Goal: Task Accomplishment & Management: Use online tool/utility

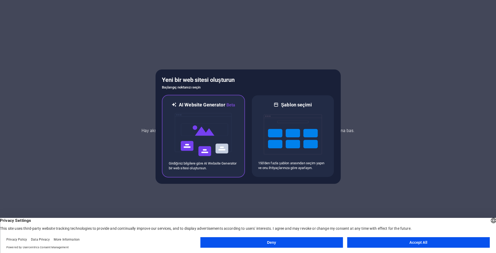
click at [228, 121] on img at bounding box center [203, 134] width 58 height 53
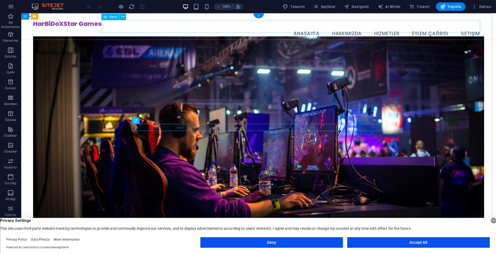
click at [390, 29] on nav "Anasayfa Hakkımızda Hizmetler Eylem Çağrısı İletişim" at bounding box center [258, 33] width 451 height 13
click at [112, 18] on span "Menü" at bounding box center [113, 16] width 8 height 3
click at [122, 16] on icon at bounding box center [122, 17] width 3 height 6
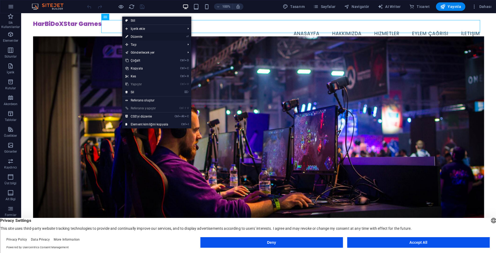
click at [171, 35] on li "⏎ Düzenle" at bounding box center [156, 37] width 69 height 8
click at [181, 37] on li "⏎ Düzenle" at bounding box center [156, 37] width 69 height 8
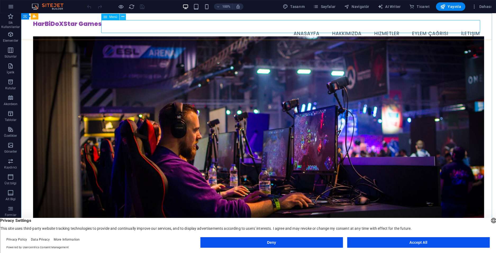
click at [123, 18] on icon at bounding box center [122, 17] width 3 height 6
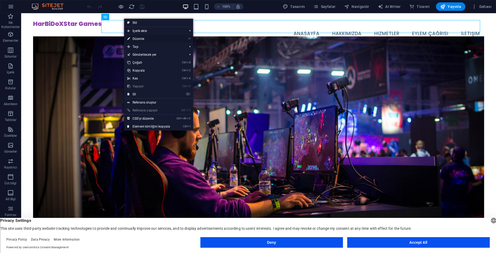
click at [160, 40] on link "⏎ Düzenle" at bounding box center [148, 39] width 49 height 8
select select
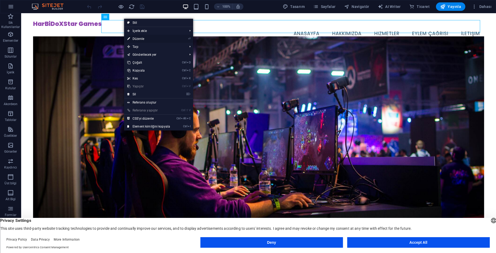
select select
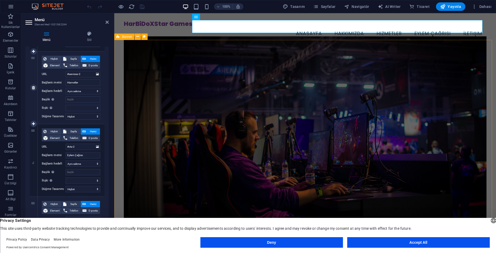
scroll to position [212, 0]
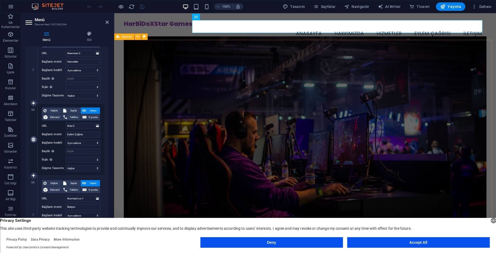
click at [35, 140] on link at bounding box center [33, 139] width 6 height 6
select select
type input "#contact-us-1"
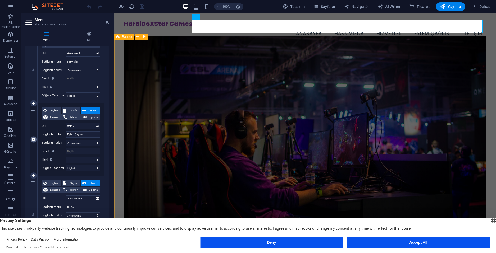
type input "İletişim"
select select
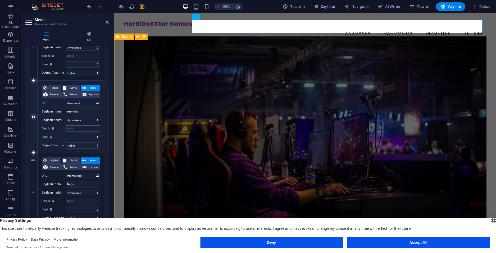
select select
type input "#cta-2"
type input "Eylem Çağrısı"
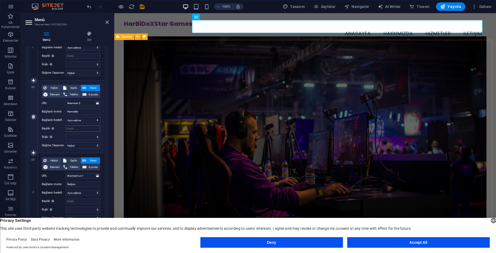
select select
drag, startPoint x: 86, startPoint y: 186, endPoint x: 48, endPoint y: 184, distance: 38.6
click at [48, 184] on div "Bağlantı metni Eylem Çağrısı" at bounding box center [71, 184] width 58 height 6
type input "İNDİR"
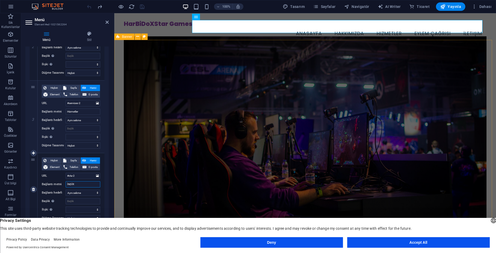
select select
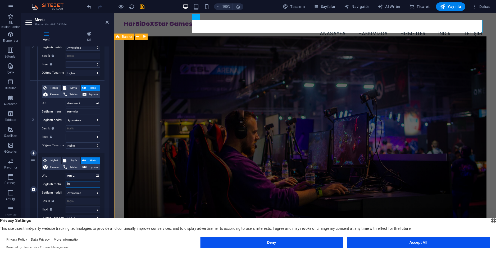
type input "İ"
select select
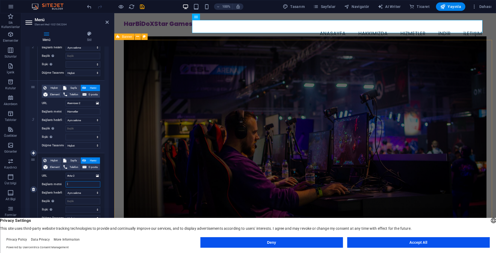
select select
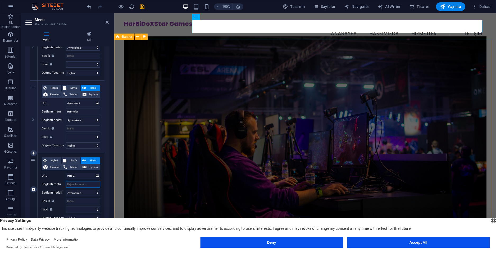
select select
type input "İNDİRİLENLER"
select select
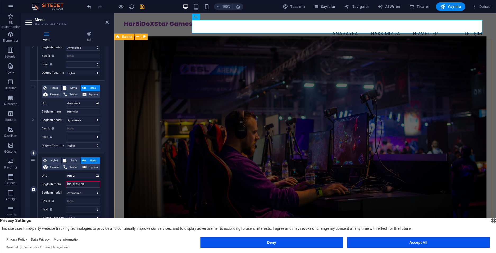
select select
drag, startPoint x: 89, startPoint y: 185, endPoint x: -2, endPoint y: 185, distance: 90.9
click at [0, 185] on html "HarBiDoXStar Games Home Sik Kullanilanlar Elementler Sütunlar İçerik Kutular Ak…" at bounding box center [248, 126] width 496 height 253
type input "LAUN"
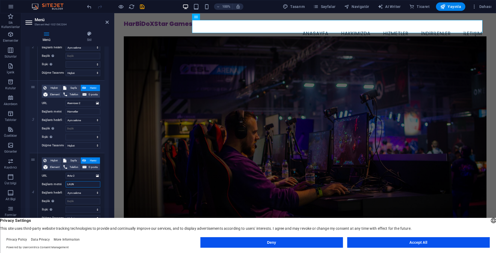
select select
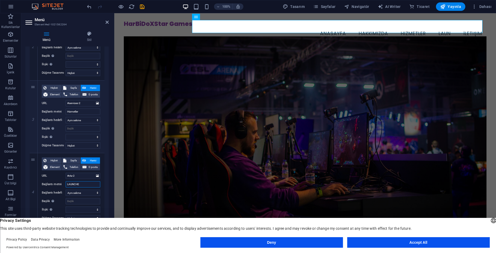
type input "LAUNCHER"
select select
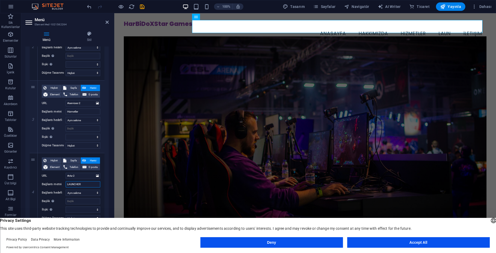
select select
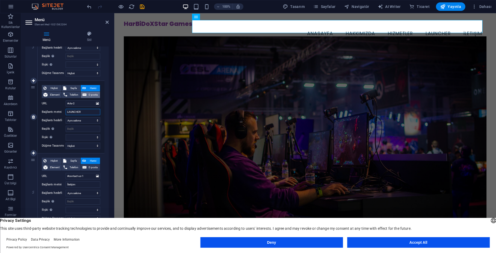
scroll to position [234, 0]
type input "LAUNCHER"
click at [107, 22] on icon at bounding box center [106, 22] width 3 height 4
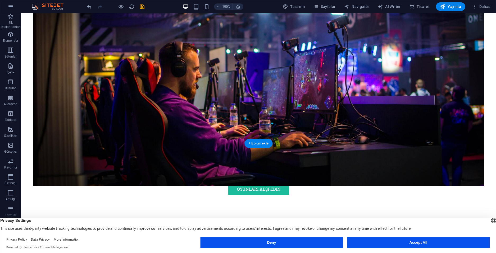
scroll to position [132, 0]
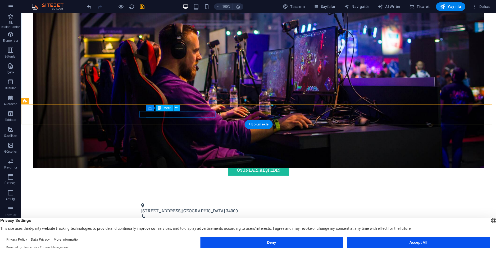
click at [181, 208] on span "[STREET_ADDRESS]" at bounding box center [161, 211] width 40 height 6
drag, startPoint x: 183, startPoint y: 114, endPoint x: 146, endPoint y: 114, distance: 36.7
click at [146, 208] on span "[STREET_ADDRESS]" at bounding box center [161, 211] width 40 height 6
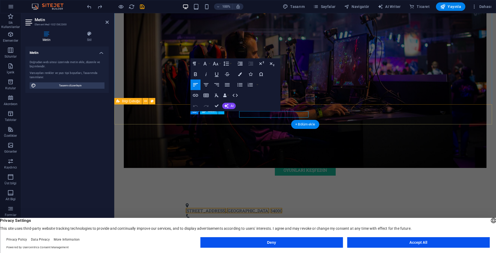
drag, startPoint x: 240, startPoint y: 114, endPoint x: 146, endPoint y: 114, distance: 93.1
click at [146, 197] on div "[STREET_ADDRESS] 34000 0212-123-4567 [EMAIL_ADDRESS][DOMAIN_NAME]" at bounding box center [304, 219] width 381 height 44
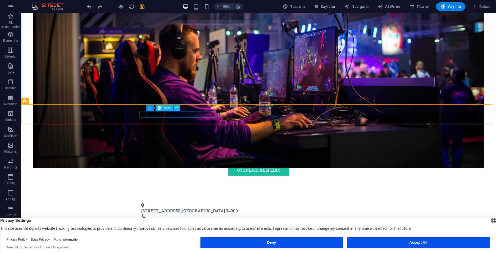
click at [171, 111] on div "Metin" at bounding box center [164, 108] width 18 height 6
click at [171, 208] on span "[STREET_ADDRESS]" at bounding box center [161, 211] width 40 height 6
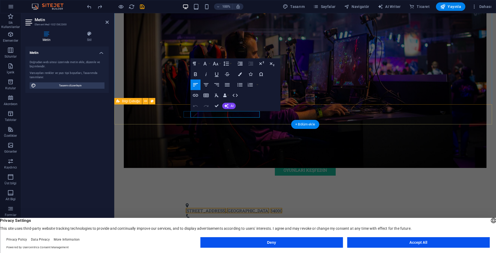
drag, startPoint x: 264, startPoint y: 114, endPoint x: 171, endPoint y: 114, distance: 93.1
click at [171, 197] on div "[STREET_ADDRESS] 34000 0212-123-4567 [EMAIL_ADDRESS][DOMAIN_NAME]" at bounding box center [304, 219] width 381 height 44
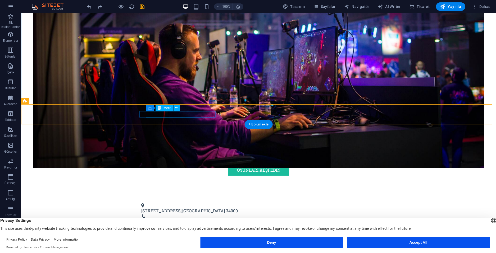
click at [201, 208] on span "[GEOGRAPHIC_DATA]" at bounding box center [203, 211] width 43 height 6
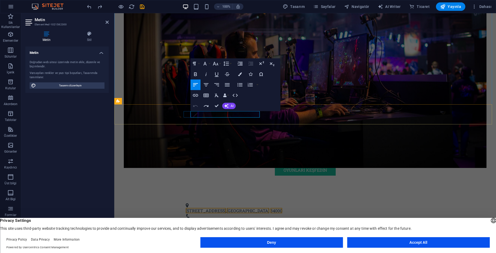
click at [240, 208] on span "[GEOGRAPHIC_DATA]" at bounding box center [248, 211] width 43 height 6
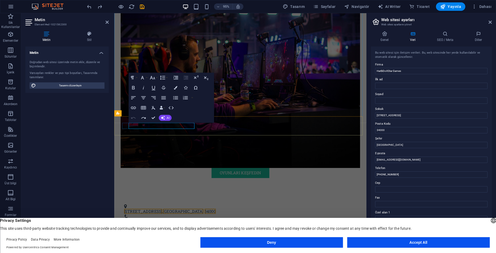
click at [179, 219] on span "[GEOGRAPHIC_DATA]" at bounding box center [187, 222] width 43 height 6
click at [209, 219] on span "34000" at bounding box center [215, 222] width 12 height 6
click at [249, 119] on figure at bounding box center [247, 65] width 252 height 222
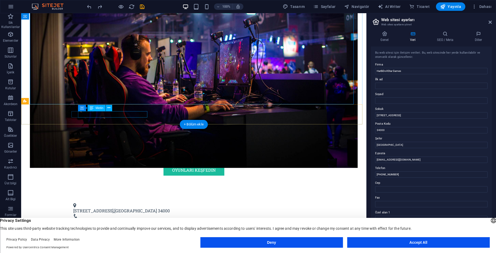
click at [132, 208] on span "[GEOGRAPHIC_DATA]" at bounding box center [135, 211] width 43 height 6
click at [113, 208] on span "[STREET_ADDRESS]" at bounding box center [93, 211] width 40 height 6
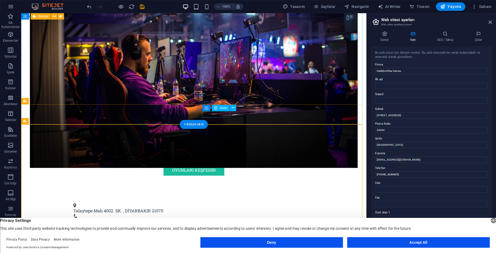
click at [111, 219] on span "[PHONE_NUMBER]" at bounding box center [92, 222] width 38 height 6
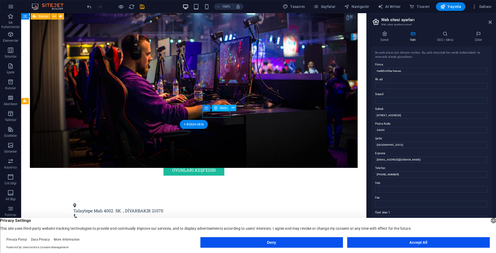
click at [111, 219] on span "[PHONE_NUMBER]" at bounding box center [92, 222] width 38 height 6
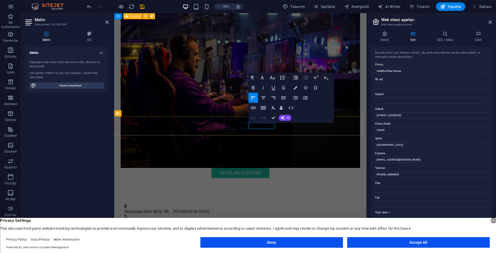
click at [162, 230] on span "[PHONE_NUMBER]" at bounding box center [144, 233] width 38 height 6
click at [302, 208] on div "Talaytepe Mah 4002. SK. , DİYARBAKIR 21070 [PHONE_NUMBER] [EMAIL_ADDRESS][DOMAI…" at bounding box center [246, 230] width 265 height 44
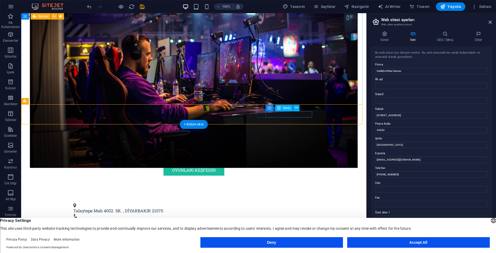
click at [147, 228] on link "[EMAIL_ADDRESS][DOMAIN_NAME]" at bounding box center [111, 231] width 72 height 6
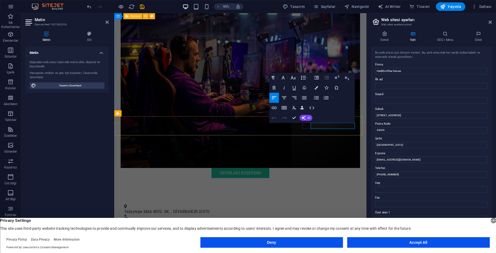
click at [198, 239] on link "[EMAIL_ADDRESS][DOMAIN_NAME]" at bounding box center [162, 242] width 72 height 6
drag, startPoint x: 399, startPoint y: 131, endPoint x: 337, endPoint y: 123, distance: 63.4
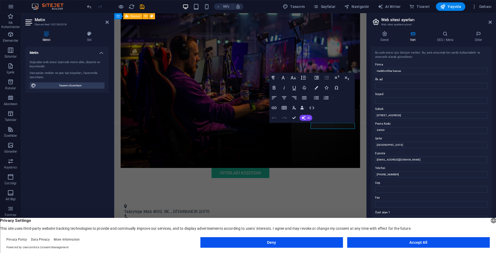
click at [337, 123] on div "Home Sik Kullanilanlar Elementler Sütunlar İçerik Kutular Akordeon Tablolar Öze…" at bounding box center [248, 129] width 496 height 232
type input "21070"
click at [186, 219] on div "Talaytepe Mah 4002. SK. , DİYARBAKIR 21070" at bounding box center [245, 222] width 241 height 6
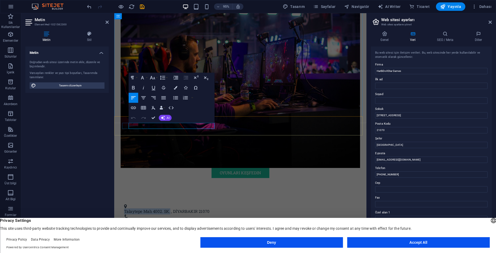
drag, startPoint x: 130, startPoint y: 131, endPoint x: 178, endPoint y: 134, distance: 48.2
click at [178, 219] on p "Talaytepe Mah 4002. SK. , DİYARBAKIR 21070" at bounding box center [245, 222] width 241 height 6
copy p "Talaytepe Mah 4002. SK."
click at [410, 116] on input "[STREET_ADDRESS]" at bounding box center [431, 115] width 112 height 6
type input "Talaytepe Mah 4002. SK."
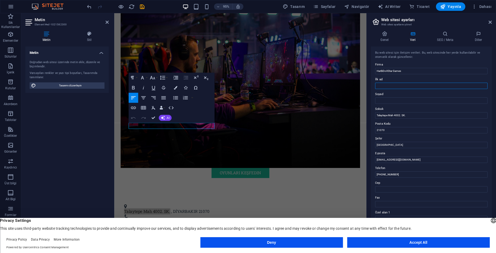
click at [399, 87] on input "İlk ad" at bounding box center [431, 86] width 112 height 6
type input "Harun"
type input "Çelik"
drag, startPoint x: 511, startPoint y: 155, endPoint x: 312, endPoint y: 142, distance: 199.8
click at [392, 145] on input "[GEOGRAPHIC_DATA]" at bounding box center [431, 145] width 112 height 6
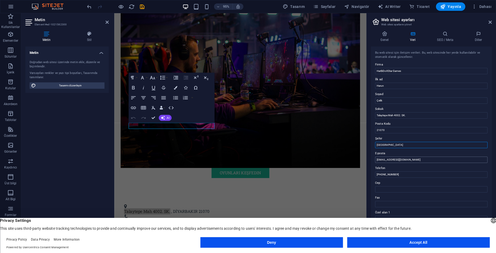
type input "[GEOGRAPHIC_DATA]"
click at [398, 160] on input "[EMAIL_ADDRESS][DOMAIN_NAME]" at bounding box center [431, 160] width 112 height 6
click at [417, 161] on input "[EMAIL_ADDRESS][DOMAIN_NAME]" at bounding box center [431, 160] width 112 height 6
type input "[EMAIL_ADDRESS][DOMAIN_NAME]"
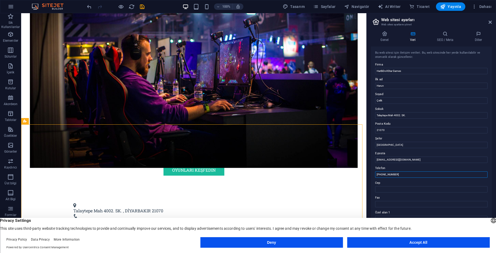
drag, startPoint x: 421, startPoint y: 186, endPoint x: 328, endPoint y: 164, distance: 95.2
type input "[PHONE_NUMBER]"
click at [398, 188] on input "Cep" at bounding box center [431, 189] width 112 height 6
type input "[PHONE_NUMBER]"
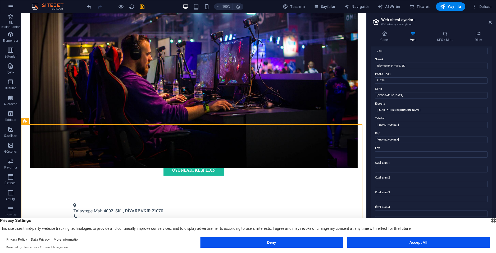
scroll to position [53, 0]
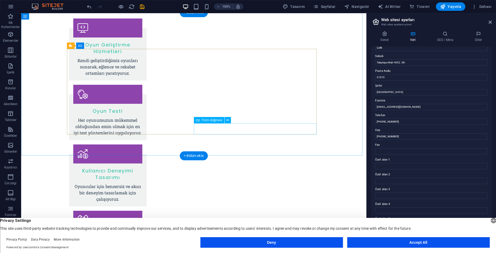
scroll to position [643, 0]
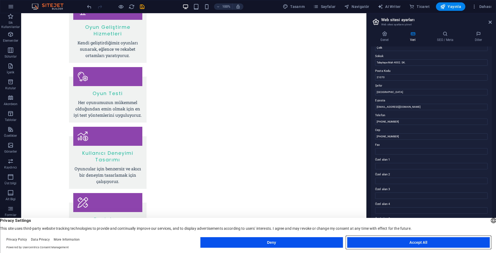
click at [397, 238] on button "Accept All" at bounding box center [418, 242] width 142 height 11
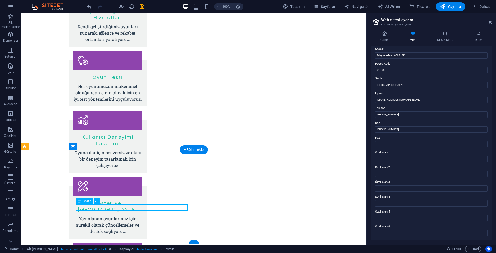
scroll to position [649, 0]
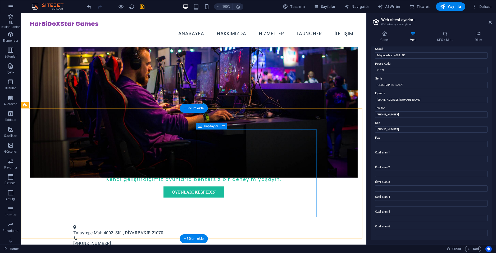
scroll to position [102, 0]
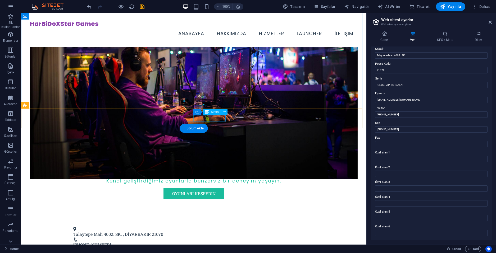
click at [224, 242] on div "[PHONE_NUMBER]" at bounding box center [191, 245] width 237 height 6
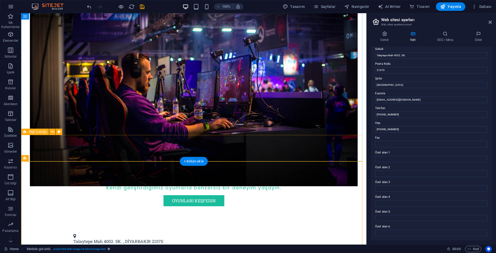
click at [228, 228] on div "Talaytepe Mah 4002. SK. , DİYARBAKIR 21070 [PHONE_NUMBER] / [PHONE_NUMBER] [EMA…" at bounding box center [193, 250] width 345 height 44
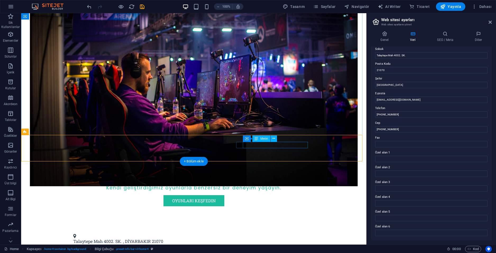
click at [254, 249] on div "[PHONE_NUMBER] / [PHONE_NUMBER]" at bounding box center [191, 252] width 237 height 6
click at [240, 245] on figure at bounding box center [191, 247] width 237 height 4
click at [248, 249] on div "[PHONE_NUMBER] / [PHONE_NUMBER]" at bounding box center [191, 252] width 237 height 6
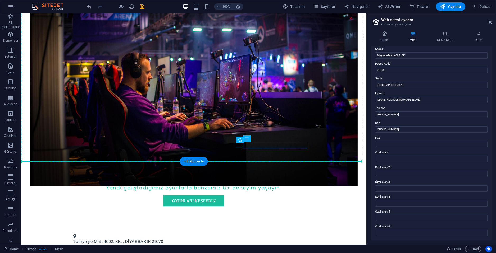
drag, startPoint x: 259, startPoint y: 146, endPoint x: 200, endPoint y: 145, distance: 59.5
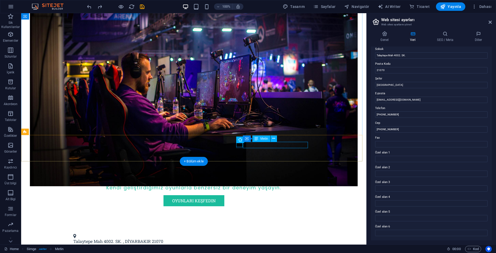
click at [305, 249] on div "[PHONE_NUMBER] / [PHONE_NUMBER]" at bounding box center [191, 252] width 237 height 6
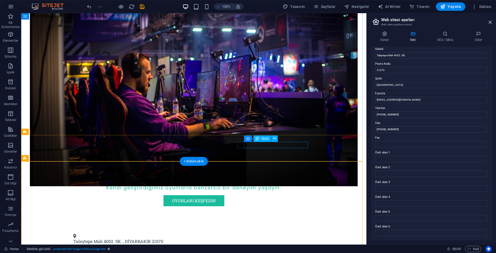
click at [279, 249] on div "[PHONE_NUMBER] /[PHONE_NUMBER]" at bounding box center [191, 252] width 237 height 6
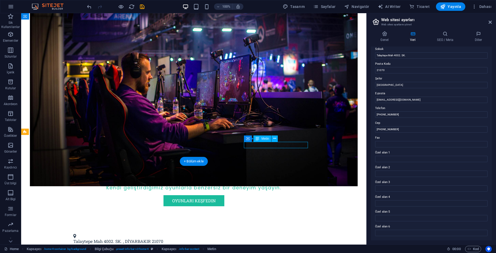
click at [279, 249] on div "[PHONE_NUMBER] /[PHONE_NUMBER]" at bounding box center [191, 252] width 237 height 6
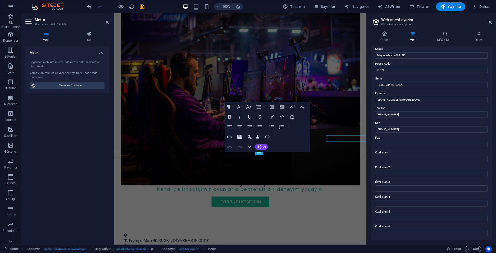
drag, startPoint x: 258, startPoint y: 131, endPoint x: 279, endPoint y: 144, distance: 24.7
click at [279, 144] on div "Paragraph Format Normal Heading 1 Heading 2 Heading 3 Heading 4 Heading 5 Headi…" at bounding box center [267, 127] width 85 height 50
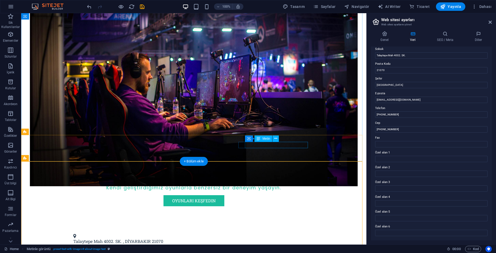
click at [257, 249] on div "[PHONE_NUMBER]/[PHONE_NUMBER]" at bounding box center [191, 252] width 237 height 6
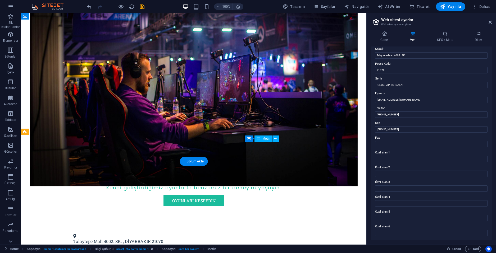
click at [252, 249] on div "[PHONE_NUMBER]/[PHONE_NUMBER]" at bounding box center [191, 252] width 237 height 6
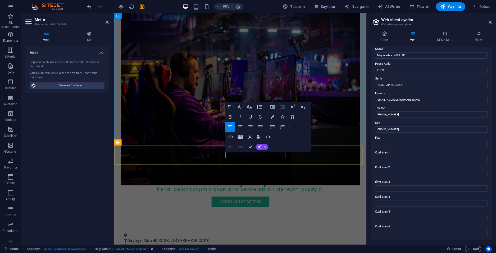
drag, startPoint x: 293, startPoint y: 163, endPoint x: 265, endPoint y: 162, distance: 27.5
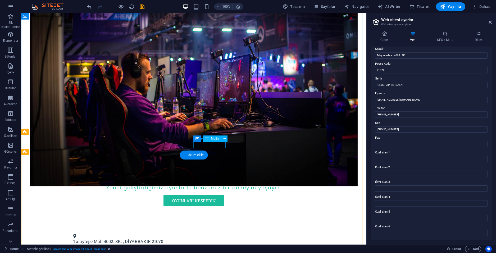
click at [225, 249] on div "[PHONE_NUMBER]" at bounding box center [191, 252] width 237 height 6
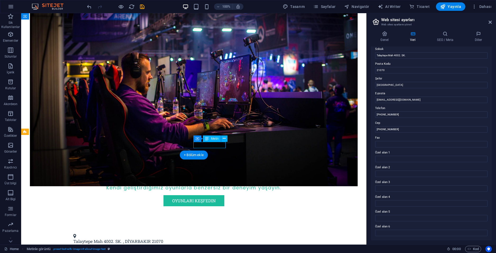
click at [225, 249] on div "[PHONE_NUMBER]" at bounding box center [191, 252] width 237 height 6
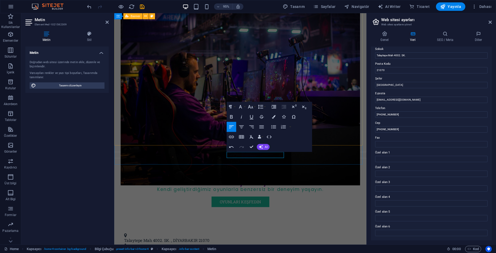
click at [371, 132] on div "HarBiDoXStar Games ile Oyun Dünyasına Adım Atın! Kendi geliştirdiğimiz oyunlarl…" at bounding box center [246, 92] width 265 height 293
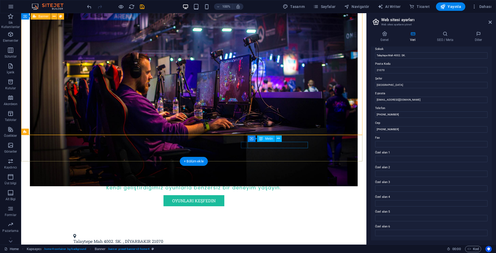
click at [283, 249] on div "[PHONE_NUMBER](WHATSAPP)" at bounding box center [191, 252] width 237 height 6
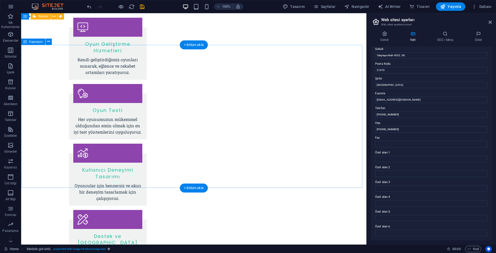
scroll to position [643, 0]
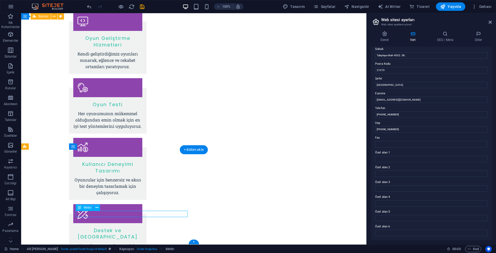
scroll to position [649, 0]
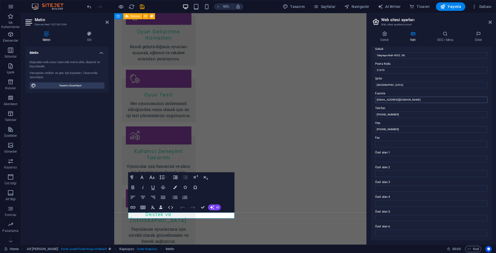
click at [421, 99] on input "[EMAIL_ADDRESS][DOMAIN_NAME]" at bounding box center [431, 100] width 112 height 6
type input "[EMAIL_ADDRESS][DOMAIN_NAME]"
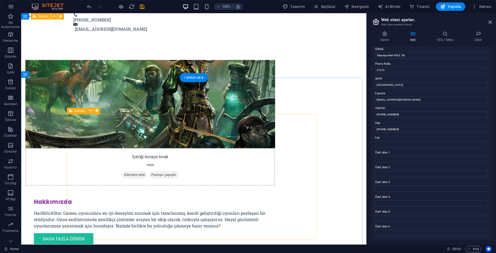
scroll to position [339, 0]
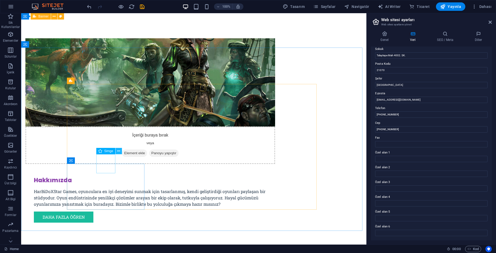
click at [117, 151] on button at bounding box center [119, 151] width 6 height 6
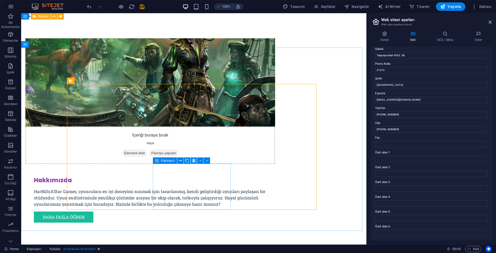
click at [194, 162] on icon at bounding box center [193, 161] width 3 height 6
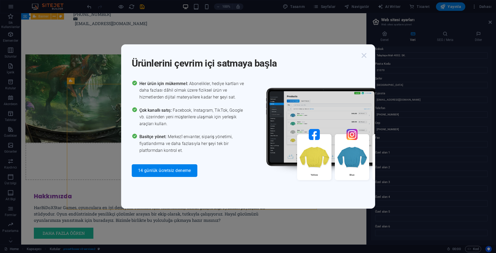
click at [363, 53] on icon "button" at bounding box center [364, 56] width 10 height 10
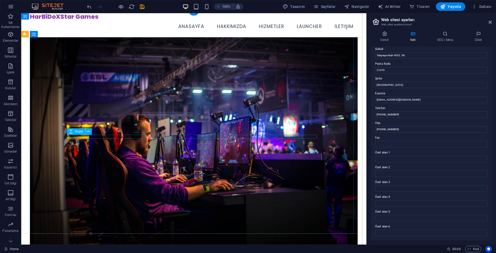
scroll to position [0, 0]
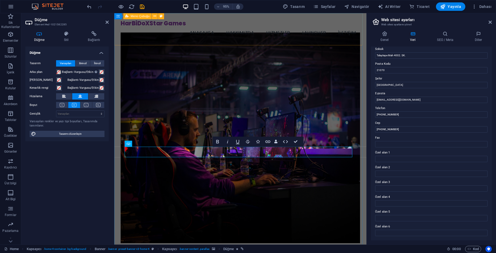
click at [339, 44] on div "HarBiDoXStar Games Menu Anasayfa Hakkımızda Hizmetler LAUNCHER İletişim" at bounding box center [246, 30] width 265 height 34
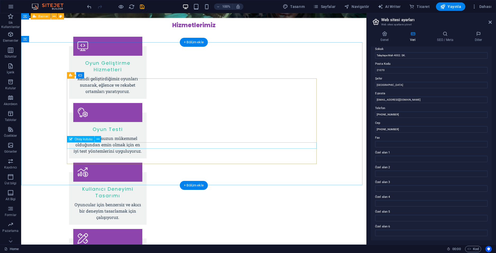
scroll to position [608, 0]
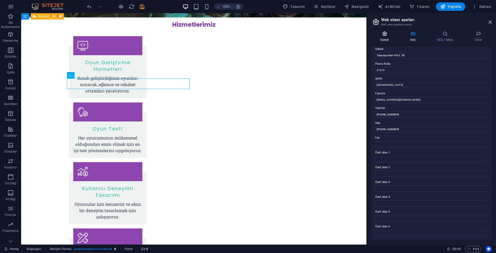
click at [384, 36] on icon at bounding box center [384, 33] width 27 height 5
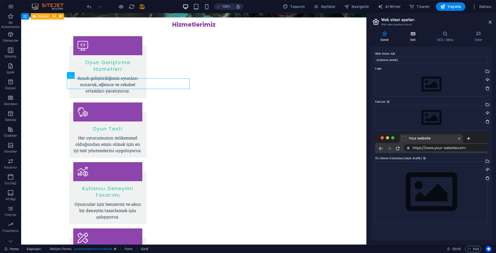
click at [415, 41] on h4 "Veri" at bounding box center [413, 36] width 27 height 11
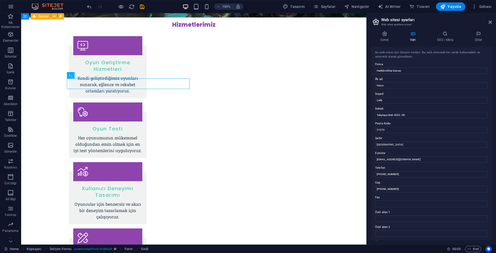
scroll to position [0, 0]
click at [442, 38] on h4 "SEO / Meta" at bounding box center [446, 36] width 38 height 11
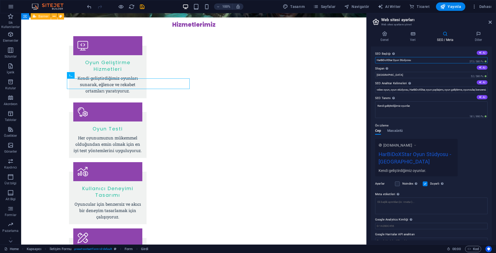
drag, startPoint x: 421, startPoint y: 60, endPoint x: 394, endPoint y: 60, distance: 26.7
click at [394, 60] on input "HarBiDoXStar Oyun Stüdyosu" at bounding box center [431, 60] width 112 height 6
click at [428, 62] on input "HarBiDoXStar Oyun Stüdyosu" at bounding box center [431, 60] width 112 height 6
click at [407, 75] on input "[GEOGRAPHIC_DATA]" at bounding box center [431, 75] width 112 height 6
drag, startPoint x: 429, startPoint y: 87, endPoint x: 332, endPoint y: 69, distance: 99.2
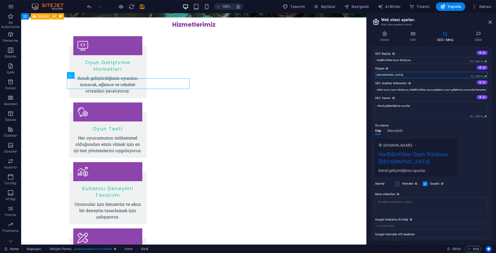
click at [391, 75] on input "[GEOGRAPHIC_DATA]" at bounding box center [431, 75] width 112 height 6
drag, startPoint x: 396, startPoint y: 75, endPoint x: 375, endPoint y: 75, distance: 21.7
click at [375, 75] on div "SEO Başlığı Web sitenin başlığı - onu arama motoru sonuçlarında öne çıkan bir ş…" at bounding box center [431, 144] width 121 height 194
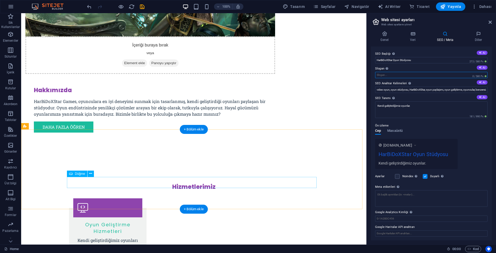
scroll to position [527, 0]
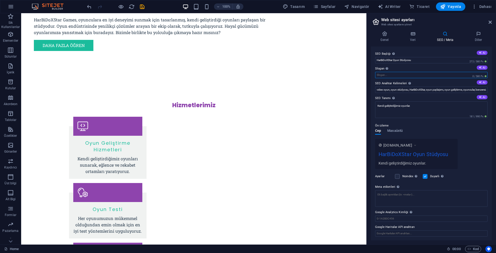
paste input "HarBiDoXStar Games sadece oyun yapmaz, kendi evrenini yaratır."
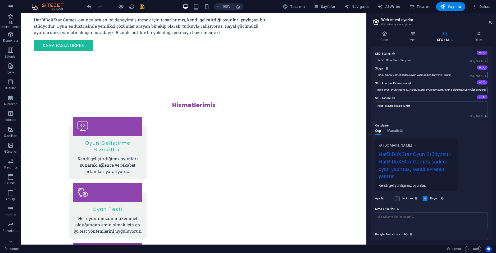
type input "HarBiDoXStar Games sadece oyun yapmaz, kendi evrenini yaratır."
click at [404, 90] on input "video oyun, oyun stüdyosu, HarBiDoXStar, oyun paylaşımı, oyun geliştirme, oyunc…" at bounding box center [431, 90] width 112 height 6
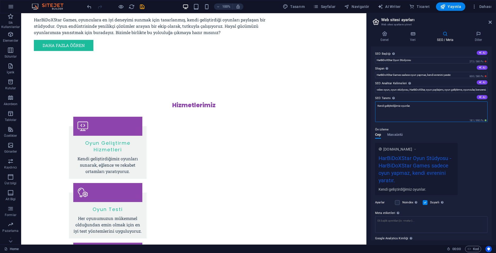
click at [428, 108] on textarea "Kendi geliştirdiğimiz oyunlar." at bounding box center [431, 112] width 112 height 21
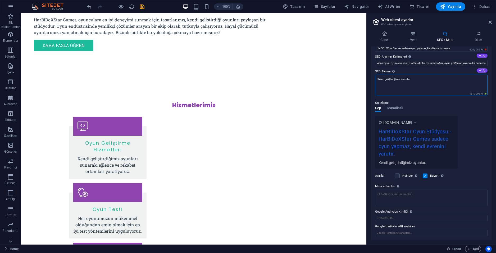
scroll to position [0, 0]
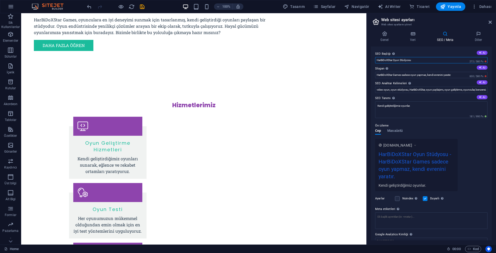
drag, startPoint x: 417, startPoint y: 60, endPoint x: 394, endPoint y: 58, distance: 23.7
click at [394, 58] on input "HarBiDoXStar Oyun Stüdyosu" at bounding box center [431, 60] width 112 height 6
type input "HarBiDoXStar Games"
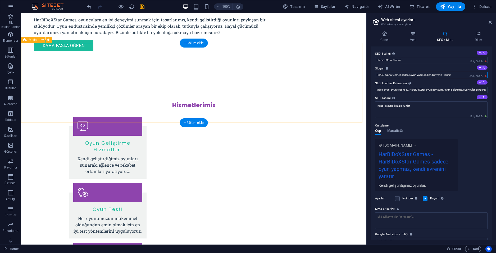
drag, startPoint x: 423, startPoint y: 88, endPoint x: 360, endPoint y: 72, distance: 65.6
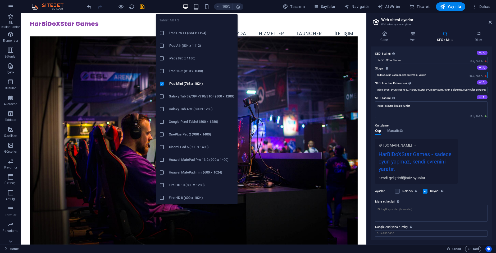
type input "sadece oyun yapmaz, kendi evrenini yaratır."
click at [199, 8] on icon "button" at bounding box center [196, 7] width 6 height 6
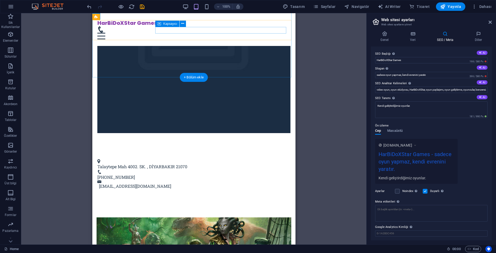
scroll to position [139, 0]
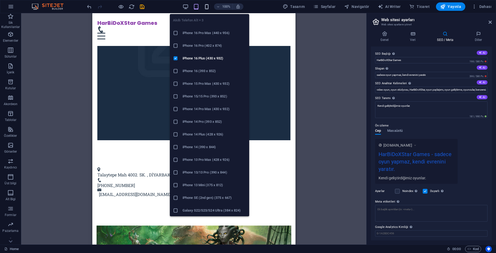
click at [210, 5] on icon "button" at bounding box center [207, 7] width 6 height 6
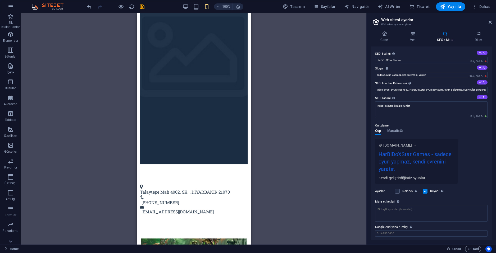
click at [308, 82] on div "H2 Kapsayıcı Banner Banner Kapsayıcı Menü Çubuğu Menü Kapsayıcı Logo H3 Düğme A…" at bounding box center [193, 129] width 345 height 232
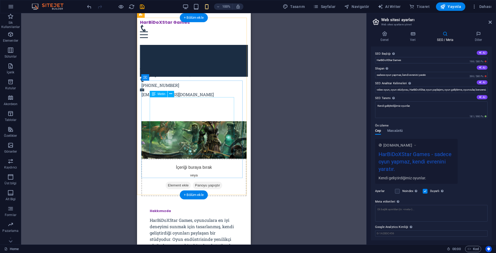
scroll to position [166, 0]
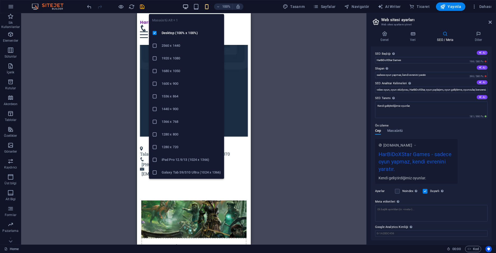
click at [187, 5] on icon "button" at bounding box center [185, 7] width 6 height 6
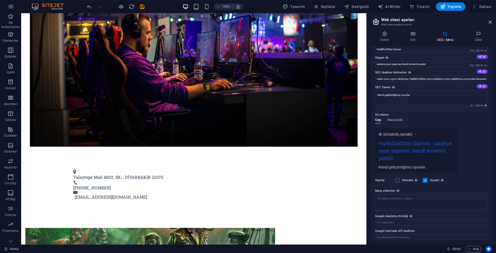
scroll to position [15, 0]
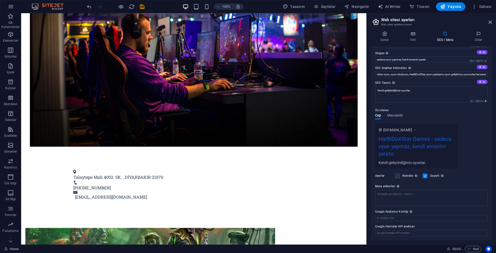
click at [399, 176] on label at bounding box center [397, 176] width 5 height 5
click at [0, 0] on input "Noindex Arama motorlarına bu web sitesini arama sonuçlarından hariç tutmaları t…" at bounding box center [0, 0] width 0 height 0
click at [398, 176] on label at bounding box center [397, 176] width 5 height 5
click at [0, 0] on input "Noindex Arama motorlarına bu web sitesini arama sonuçlarından hariç tutmaları t…" at bounding box center [0, 0] width 0 height 0
click at [411, 218] on input "Google Analytics Kimliği Lütfen sadece Google Analytics Kimliğini ekleyin. İzle…" at bounding box center [431, 218] width 112 height 6
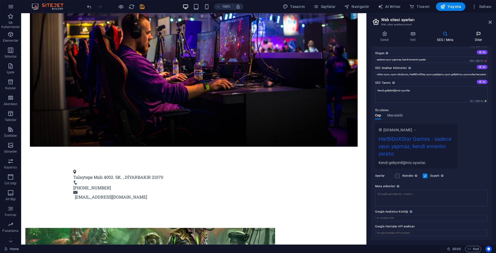
click at [476, 38] on h4 "Diller" at bounding box center [478, 36] width 27 height 11
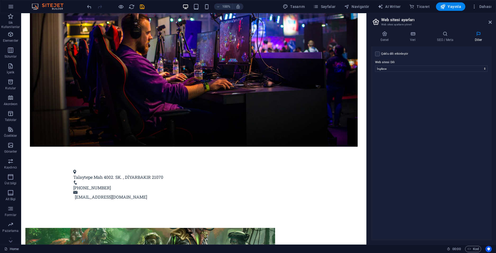
click at [387, 54] on label "Çoklu dili etkinleştir Çoklu dili silmek için tek bir dil kalana kadar tüm dill…" at bounding box center [394, 54] width 27 height 6
click at [0, 0] on input "Çoklu dili etkinleştir Çoklu dili silmek için tek bir dil kalana kadar tüm dill…" at bounding box center [0, 0] width 0 height 0
select select
click at [461, 124] on div "Çoklu dili etkinleştir Çoklu dili silmek için tek bir dil kalana kadar tüm dill…" at bounding box center [431, 144] width 121 height 194
click at [378, 92] on icon at bounding box center [378, 91] width 3 height 4
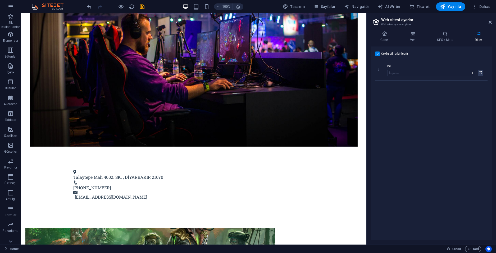
click at [378, 54] on label at bounding box center [377, 54] width 5 height 5
click at [0, 0] on input "Çoklu dili etkinleştir Çoklu dili silmek için tek bir dil kalana kadar tüm dill…" at bounding box center [0, 0] width 0 height 0
click at [449, 68] on select "Abkhazian Afar Afrikaans Akan Albanian Almanca Amharic Aragonese Arapça Armenia…" at bounding box center [431, 69] width 112 height 6
select select "165"
click at [375, 66] on select "Abkhazian Afar Afrikaans Akan Albanian Almanca Amharic Aragonese Arapça Armenia…" at bounding box center [431, 69] width 112 height 6
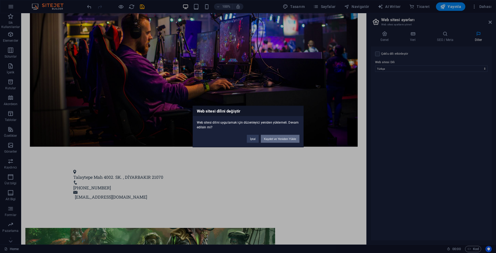
click at [284, 140] on button "Kaydet ve Yeniden Yükle" at bounding box center [280, 139] width 39 height 8
checkbox input "false"
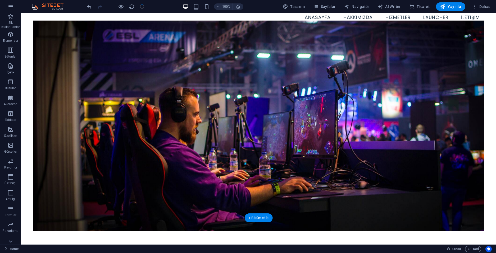
scroll to position [0, 0]
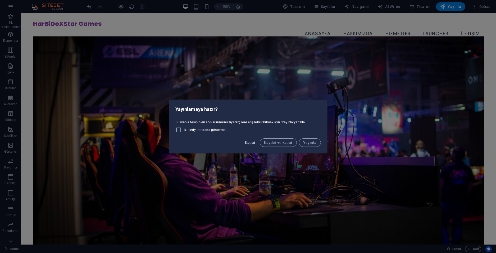
click at [253, 141] on span "Kapat" at bounding box center [250, 143] width 11 height 4
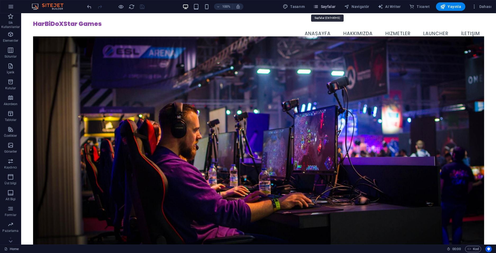
click at [316, 8] on icon "button" at bounding box center [315, 6] width 5 height 5
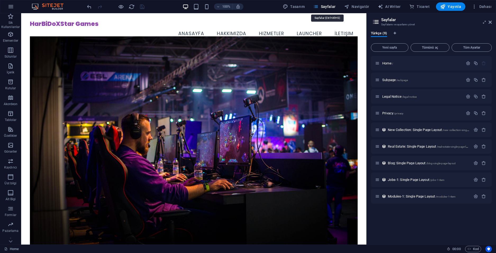
click at [317, 8] on icon "button" at bounding box center [315, 6] width 5 height 5
click at [300, 7] on span "Tasarım" at bounding box center [294, 6] width 22 height 5
select select "px"
select select "200"
select select "px"
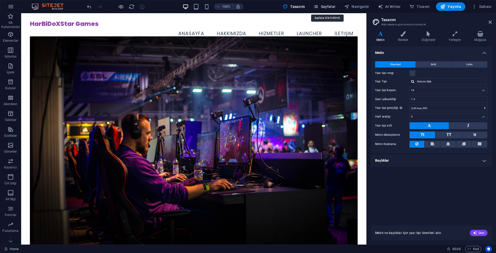
click at [333, 8] on span "Sayfalar" at bounding box center [324, 6] width 22 height 5
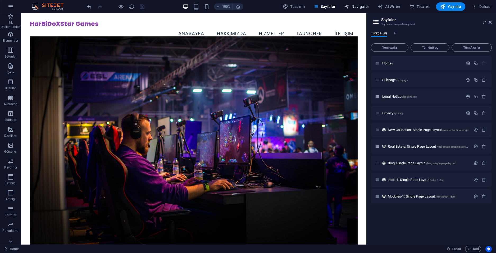
click at [361, 6] on span "Navigatör" at bounding box center [356, 6] width 25 height 5
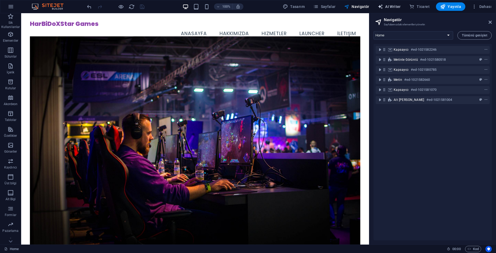
click at [383, 4] on icon "button" at bounding box center [380, 6] width 5 height 5
select select "English"
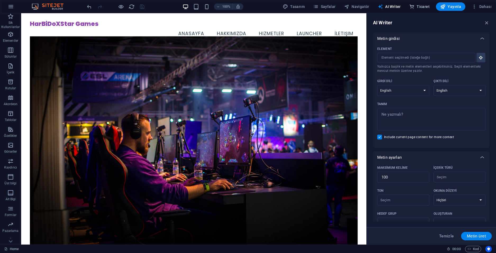
drag, startPoint x: 417, startPoint y: 6, endPoint x: 263, endPoint y: 99, distance: 180.4
click at [417, 6] on span "Ticaret" at bounding box center [419, 6] width 20 height 5
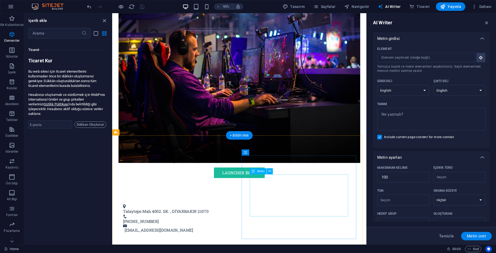
scroll to position [5095, 0]
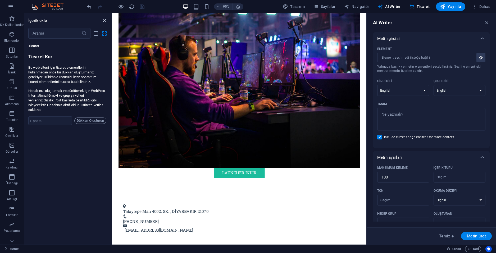
click at [105, 21] on icon "close panel" at bounding box center [104, 21] width 6 height 6
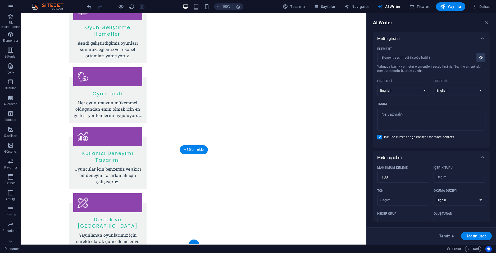
scroll to position [643, 0]
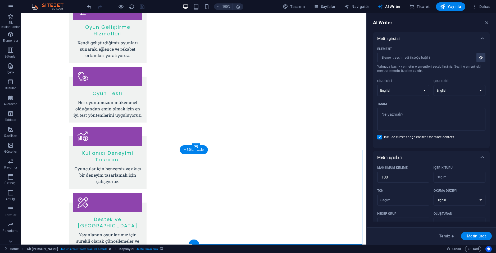
select select "px"
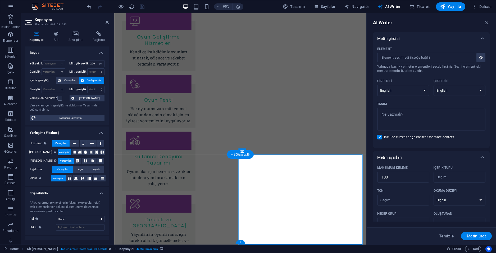
scroll to position [649, 0]
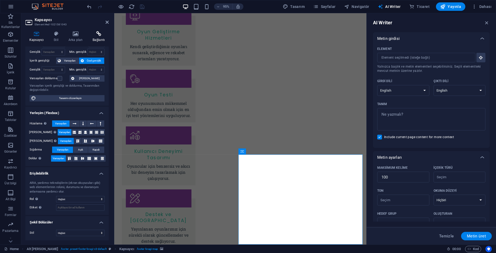
click at [93, 32] on icon at bounding box center [99, 33] width 20 height 5
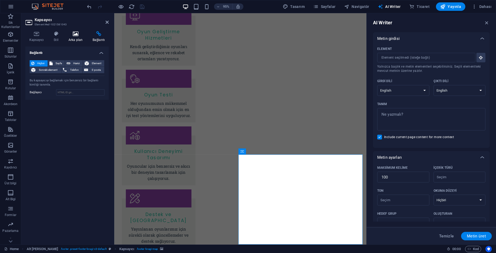
click at [78, 39] on h4 "Arka plan" at bounding box center [77, 36] width 24 height 11
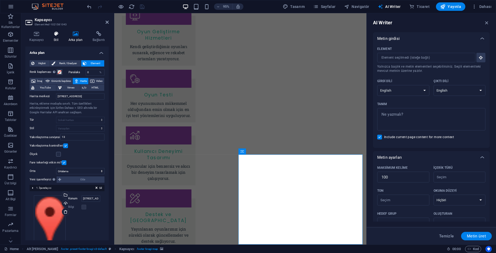
click at [54, 35] on icon at bounding box center [56, 33] width 13 height 5
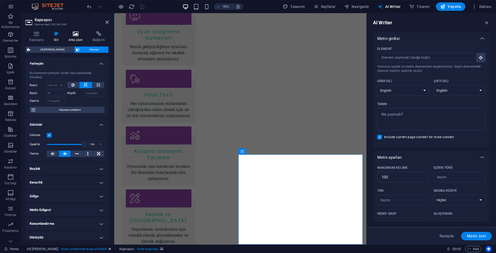
click at [82, 39] on h4 "Arka plan" at bounding box center [77, 36] width 24 height 11
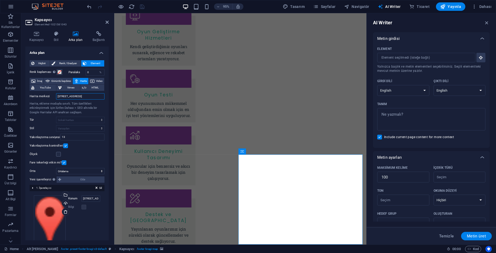
click at [81, 99] on input "[STREET_ADDRESS]" at bounding box center [80, 96] width 48 height 6
paste input "Talaytepe, 4002. [STREET_ADDRESS]"
type input "Talaytepe, 4002. [STREET_ADDRESS]"
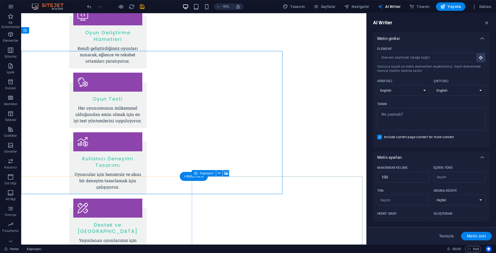
scroll to position [643, 0]
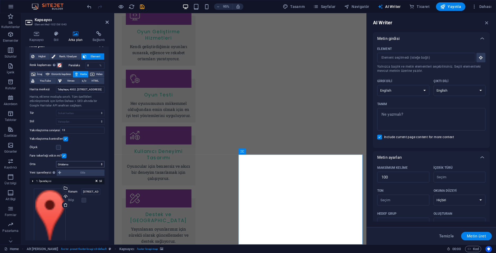
scroll to position [0, 0]
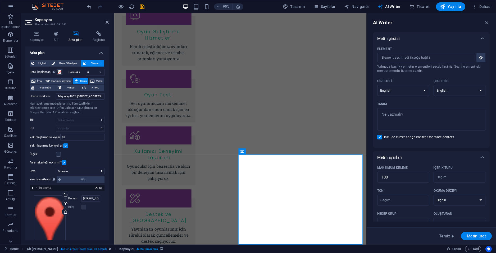
click at [66, 145] on label at bounding box center [65, 146] width 5 height 5
click at [0, 0] on input "Yakınlaştırma kontrolleri" at bounding box center [0, 0] width 0 height 0
click at [66, 145] on label at bounding box center [65, 146] width 5 height 5
click at [0, 0] on input "Yakınlaştırma kontrolleri" at bounding box center [0, 0] width 0 height 0
click at [425, 93] on select "Albanian Arabic Armenian Awadhi Azerbaijani Bashkir Basque Belarusian Bengali B…" at bounding box center [403, 90] width 52 height 11
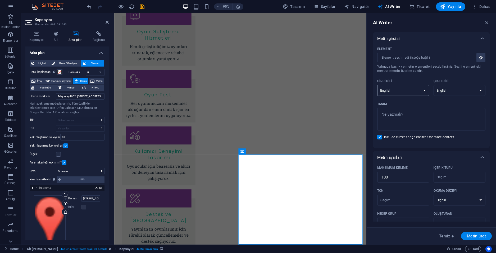
click at [417, 90] on select "Albanian Arabic Armenian Awadhi Azerbaijani Bashkir Basque Belarusian Bengali B…" at bounding box center [403, 90] width 52 height 11
click at [453, 88] on select "Albanian Arabic Armenian Awadhi Azerbaijani Bashkir Basque Belarusian Bengali B…" at bounding box center [459, 90] width 52 height 11
click at [467, 90] on select "Albanian Arabic Armenian Awadhi Azerbaijani Bashkir Basque Belarusian Bengali B…" at bounding box center [459, 90] width 52 height 11
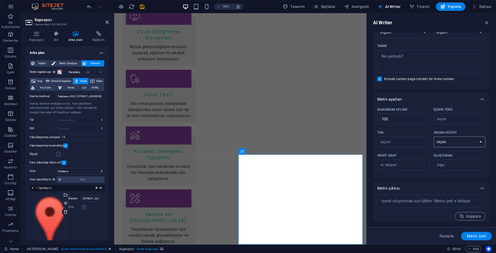
scroll to position [61, 0]
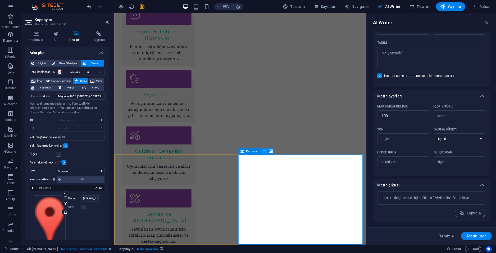
click at [264, 152] on icon at bounding box center [264, 151] width 3 height 5
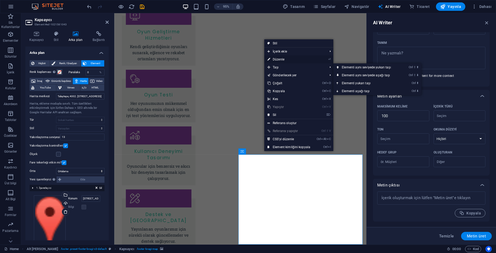
click at [305, 60] on link "⏎ Düzenle" at bounding box center [288, 60] width 49 height 8
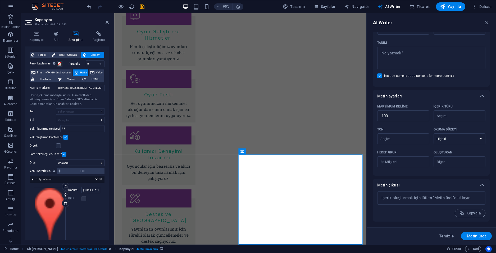
scroll to position [16, 0]
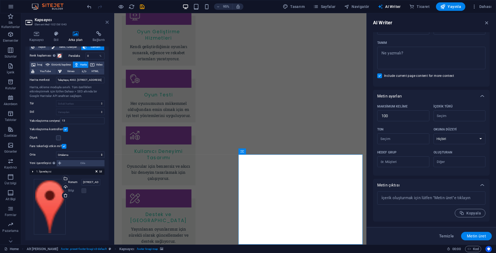
click at [106, 24] on icon at bounding box center [106, 22] width 3 height 4
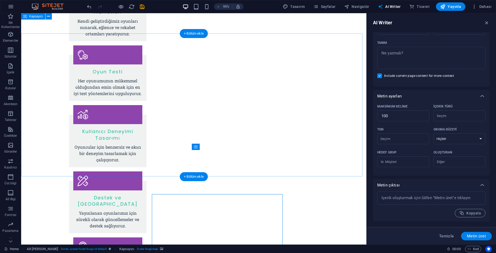
scroll to position [643, 0]
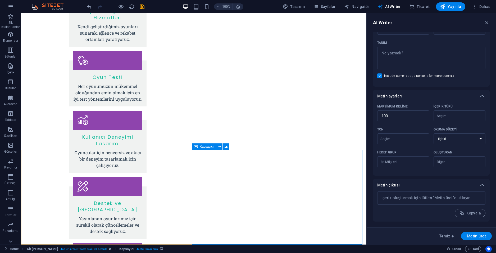
click at [210, 146] on span "Kapsayıcı" at bounding box center [207, 146] width 14 height 3
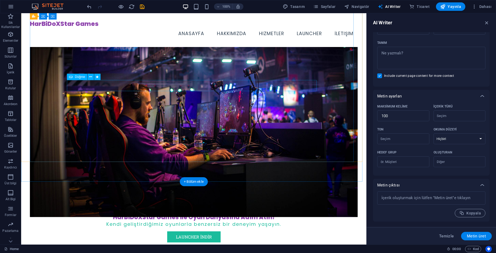
scroll to position [9, 0]
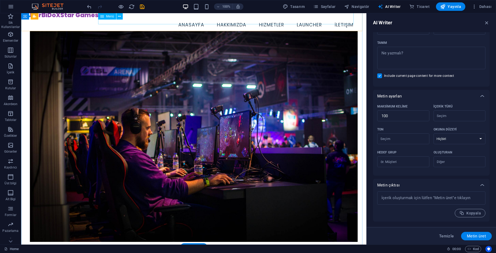
click at [190, 19] on nav "Anasayfa Hakkımızda Hizmetler LAUNCHER İletişim" at bounding box center [194, 25] width 328 height 13
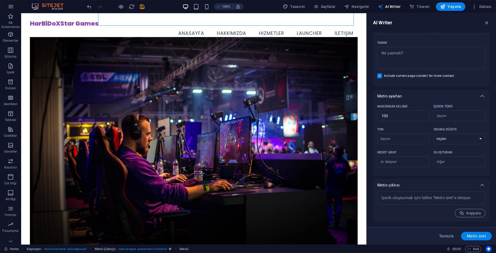
scroll to position [0, 0]
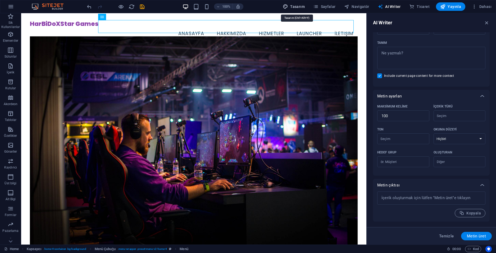
click at [294, 6] on span "Tasarım" at bounding box center [294, 6] width 22 height 5
select select "px"
select select "200"
select select "px"
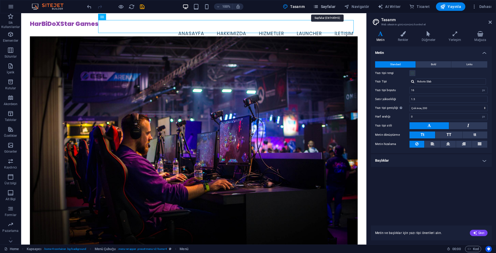
click at [322, 8] on span "Sayfalar" at bounding box center [324, 6] width 22 height 5
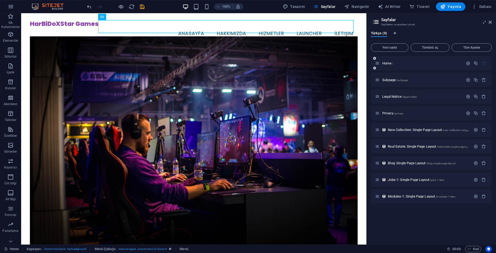
click at [427, 66] on div "Home /" at bounding box center [419, 63] width 88 height 6
click at [468, 63] on icon "button" at bounding box center [468, 63] width 4 height 4
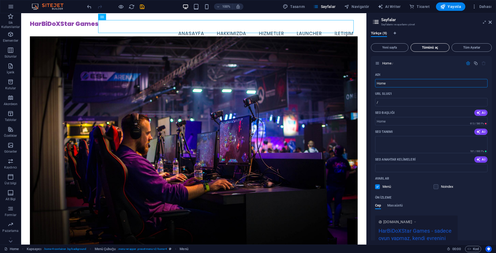
click at [438, 46] on button "Tümünü aç" at bounding box center [429, 47] width 39 height 8
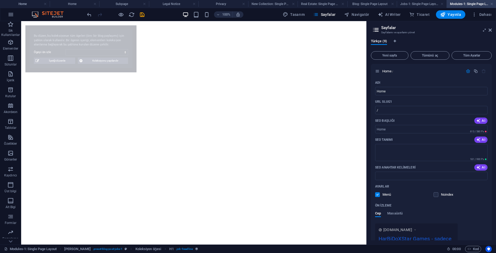
click at [490, 4] on link at bounding box center [491, 4] width 3 height 5
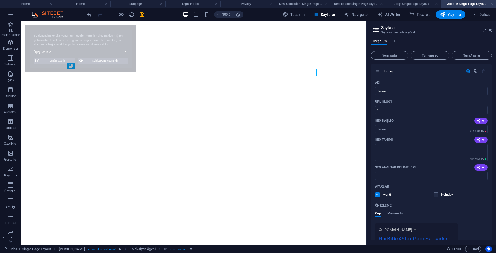
select select "68e45facf9311d56b10c93e5"
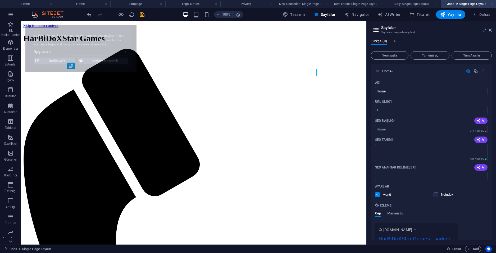
select select "68e45facf9311d56b10c93ec"
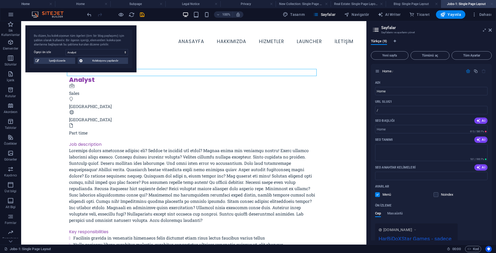
click at [491, 5] on link at bounding box center [491, 4] width 3 height 5
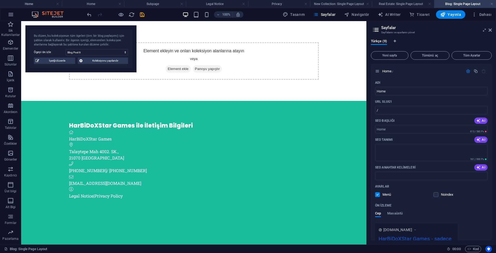
click at [491, 5] on link at bounding box center [491, 4] width 3 height 5
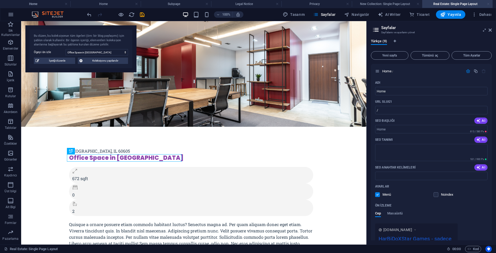
click at [488, 5] on link at bounding box center [487, 4] width 3 height 5
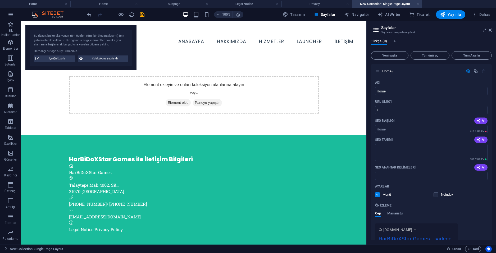
click at [417, 4] on link at bounding box center [417, 4] width 3 height 5
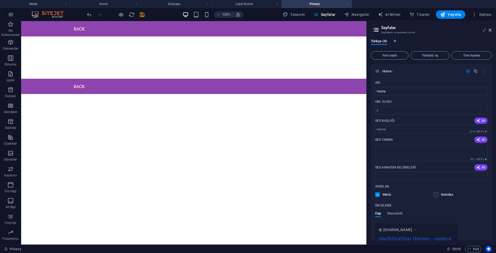
click at [348, 3] on link at bounding box center [347, 4] width 3 height 5
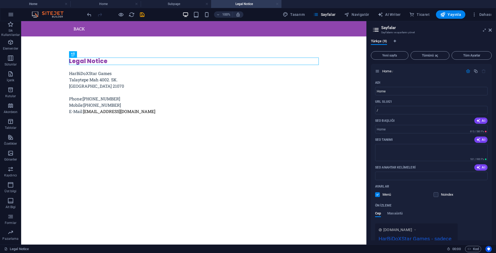
click at [277, 4] on link at bounding box center [276, 4] width 3 height 5
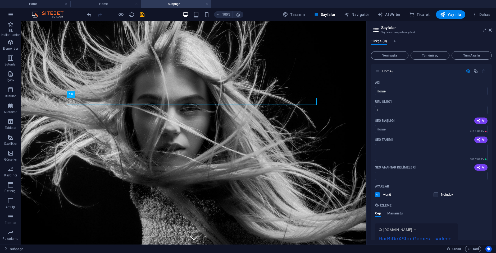
click at [207, 4] on link at bounding box center [206, 4] width 3 height 5
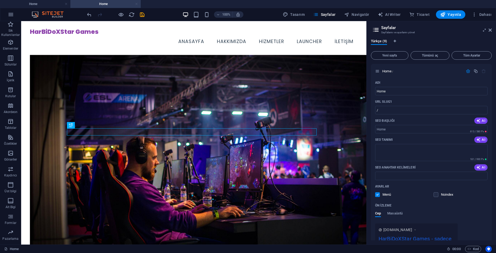
click at [137, 4] on link at bounding box center [136, 4] width 3 height 5
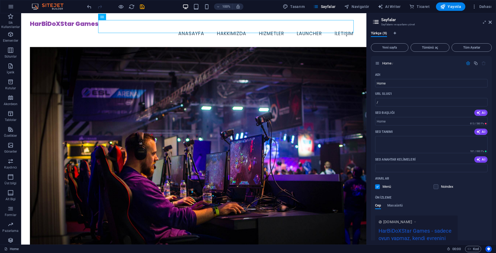
click at [414, 23] on h3 "Sayfalarını ve ayarlarını yönet" at bounding box center [431, 24] width 100 height 5
click at [484, 23] on icon at bounding box center [484, 22] width 0 height 4
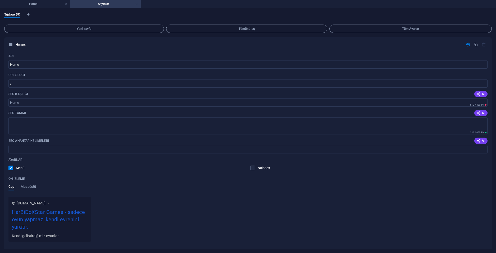
click at [137, 5] on link at bounding box center [136, 4] width 3 height 5
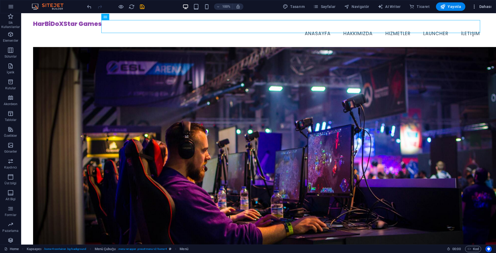
click at [486, 8] on span "Dahası" at bounding box center [481, 6] width 20 height 5
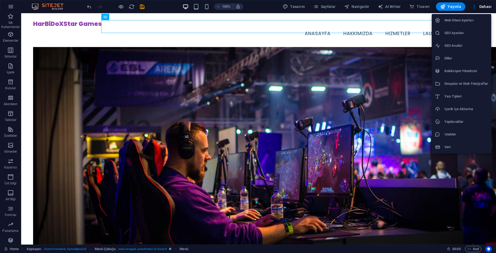
click at [369, 39] on div at bounding box center [248, 126] width 496 height 253
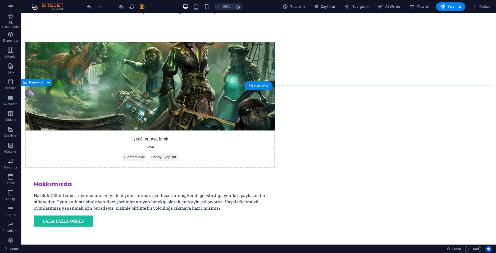
scroll to position [397, 0]
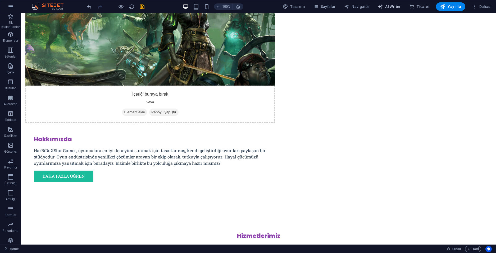
click at [394, 5] on span "AI Writer" at bounding box center [389, 6] width 23 height 5
select select "English"
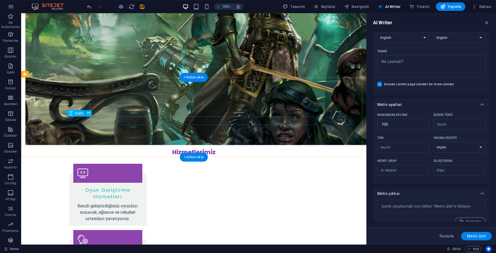
scroll to position [529, 0]
